Goal: Task Accomplishment & Management: Manage account settings

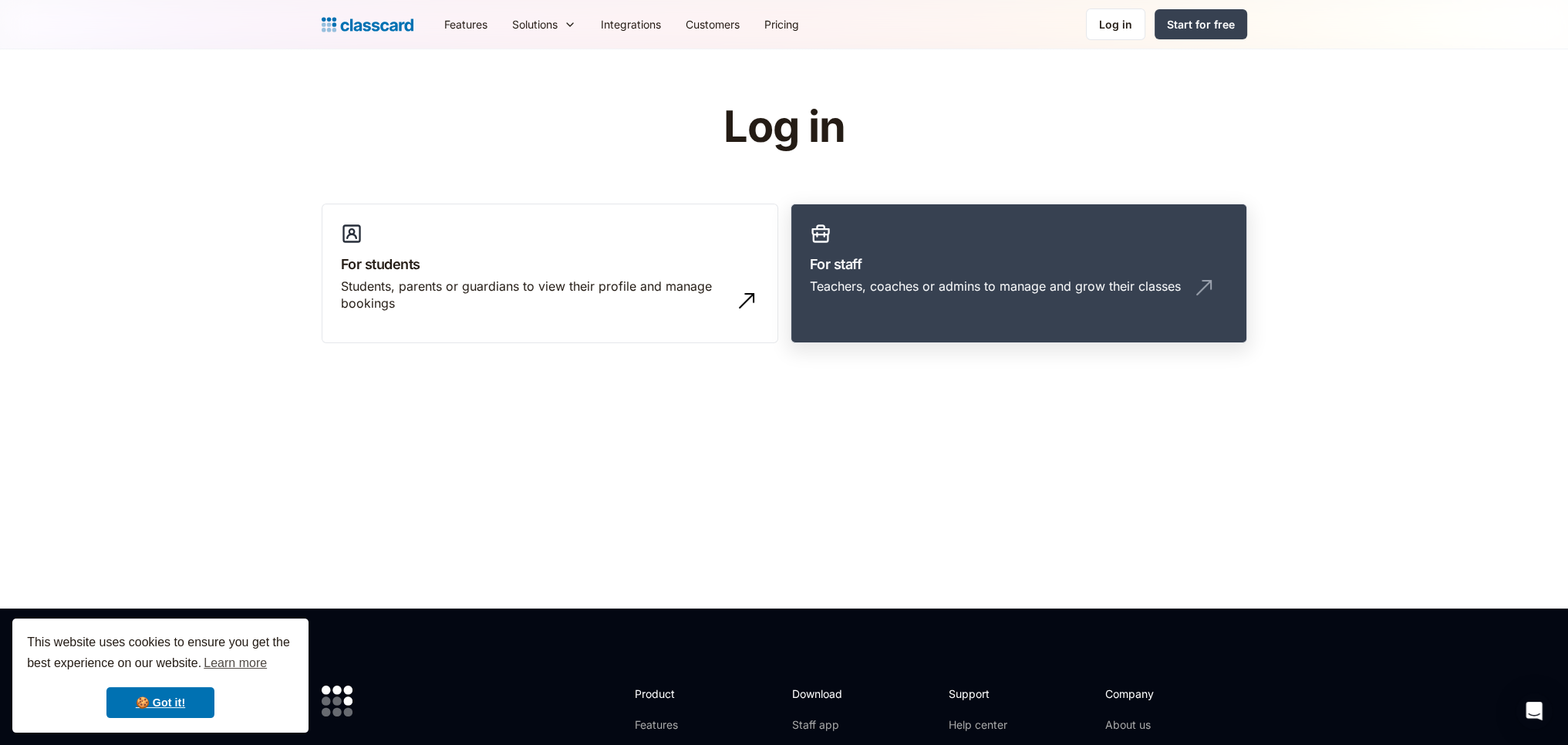
click at [1012, 285] on div "Teachers, coaches or admins to manage and grow their classes" at bounding box center [995, 286] width 371 height 17
click at [1028, 319] on link "For staff Teachers, coaches or admins to manage and grow their classes" at bounding box center [1019, 274] width 457 height 140
click at [1033, 270] on h3 "For staff" at bounding box center [1018, 264] width 418 height 21
